Goal: Task Accomplishment & Management: Use online tool/utility

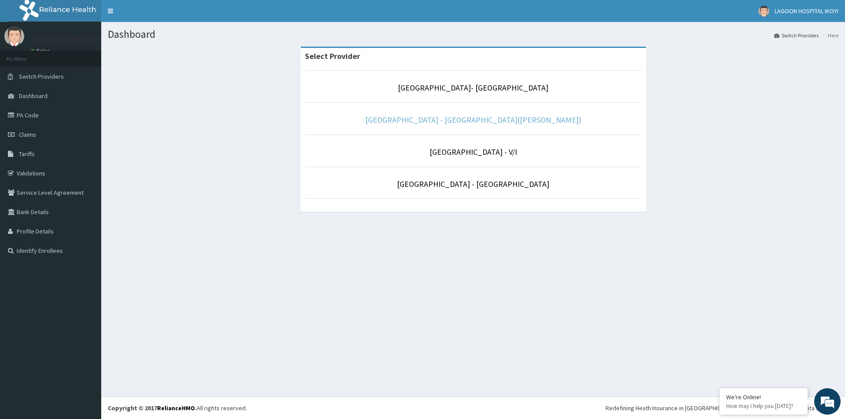
click at [464, 122] on link "Lagoon Hospital - Ikeja(Adeniyi Jones)" at bounding box center [473, 120] width 216 height 10
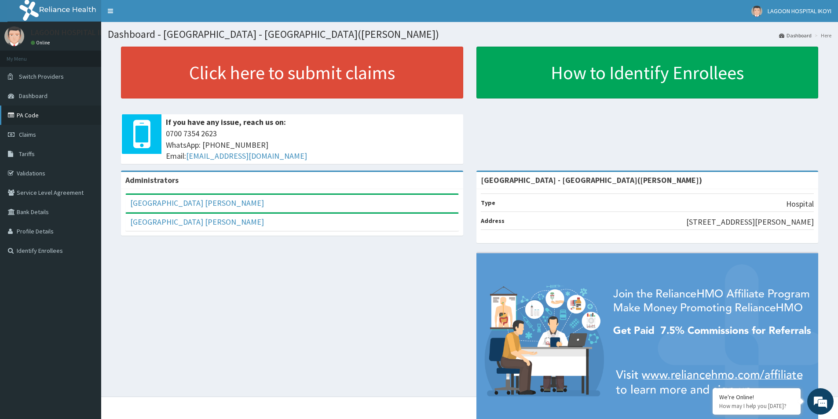
click at [36, 119] on link "PA Code" at bounding box center [50, 115] width 101 height 19
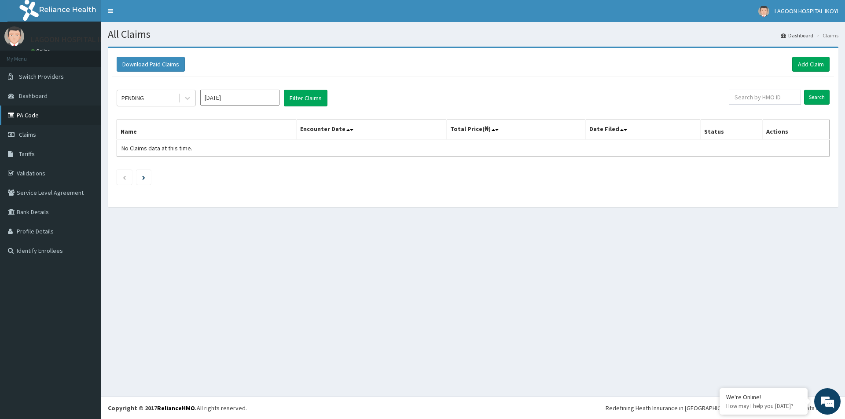
click at [62, 118] on link "PA Code" at bounding box center [50, 115] width 101 height 19
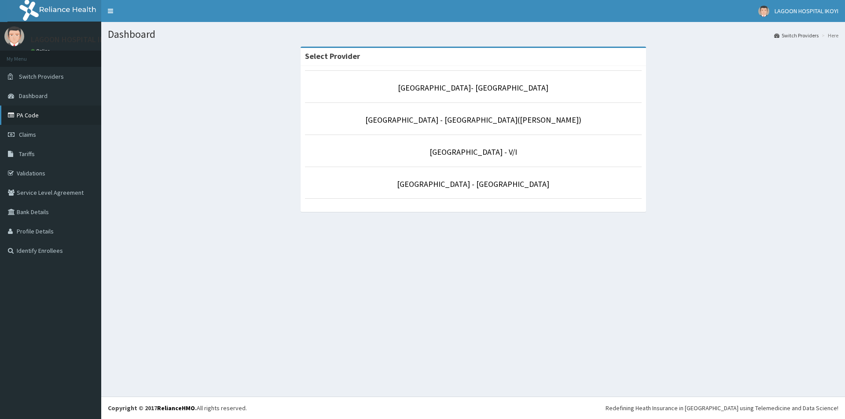
click at [59, 124] on link "PA Code" at bounding box center [50, 115] width 101 height 19
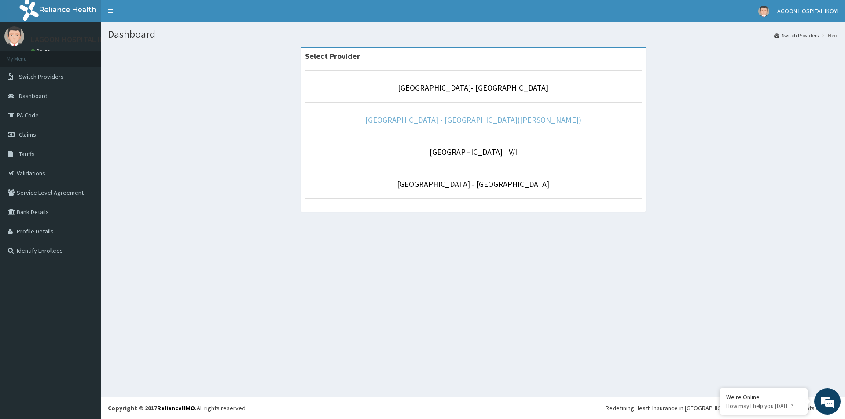
click at [487, 122] on link "[GEOGRAPHIC_DATA] - [GEOGRAPHIC_DATA]([PERSON_NAME])" at bounding box center [473, 120] width 216 height 10
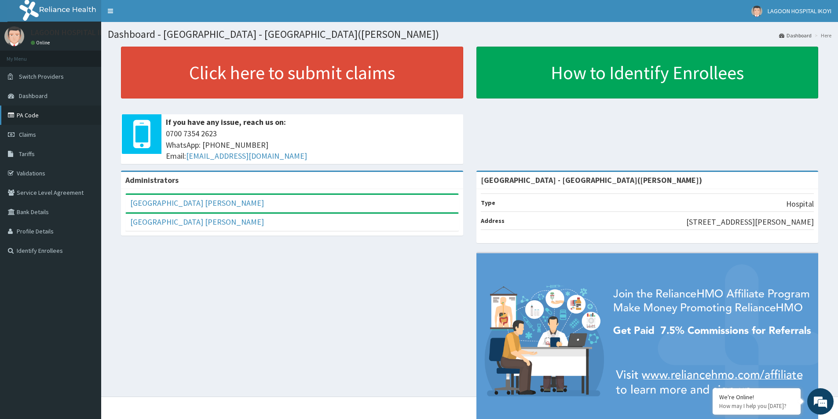
click at [78, 121] on link "PA Code" at bounding box center [50, 115] width 101 height 19
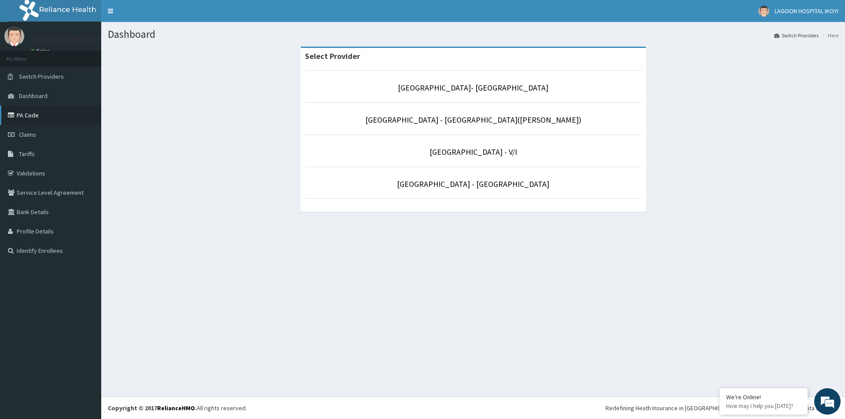
click at [67, 121] on link "PA Code" at bounding box center [50, 115] width 101 height 19
click at [470, 121] on link "[GEOGRAPHIC_DATA] - [GEOGRAPHIC_DATA]([PERSON_NAME])" at bounding box center [473, 120] width 216 height 10
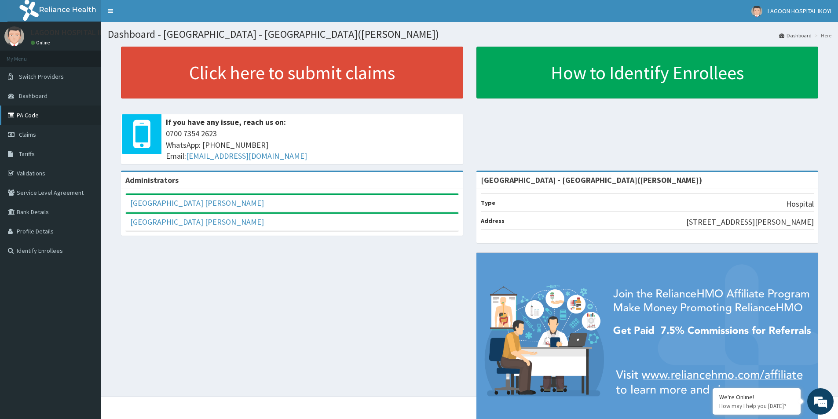
click at [44, 117] on link "PA Code" at bounding box center [50, 115] width 101 height 19
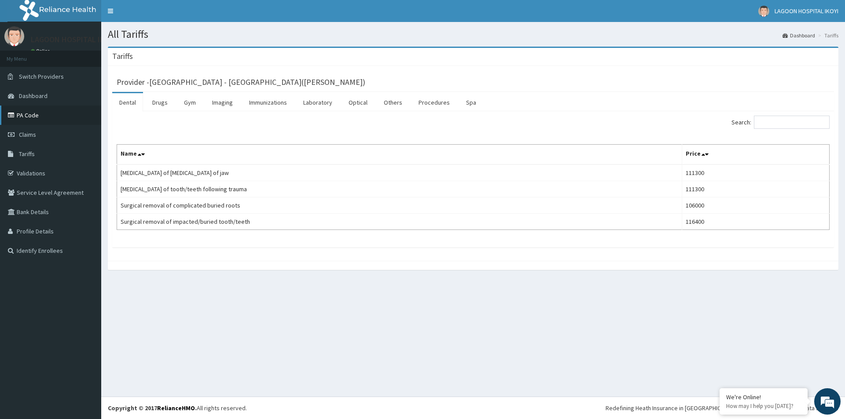
click at [57, 118] on link "PA Code" at bounding box center [50, 115] width 101 height 19
